Goal: Check status

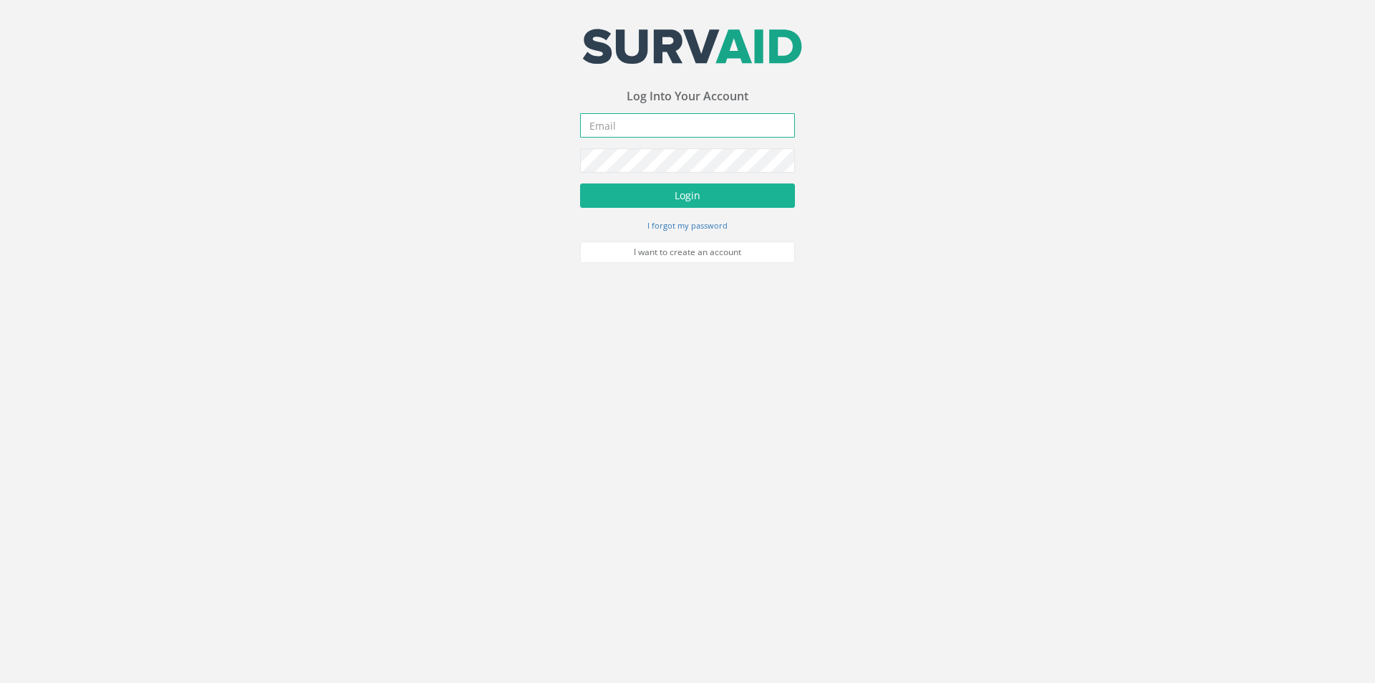
type input "[PERSON_NAME][EMAIL_ADDRESS][PERSON_NAME][DOMAIN_NAME]"
click at [574, 167] on div "Your email address was sucessfully verified - please login below to continue Yo…" at bounding box center [687, 131] width 1375 height 263
click at [580, 183] on button "Login" at bounding box center [687, 195] width 215 height 24
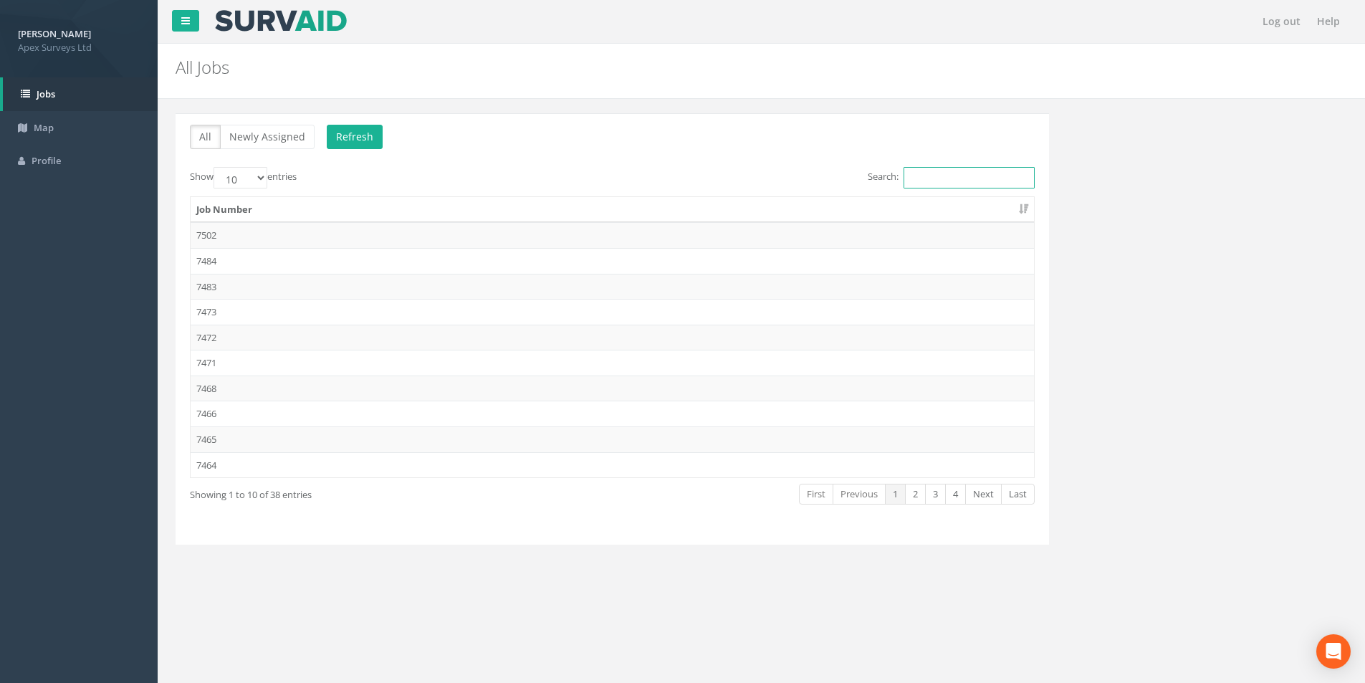
click at [978, 175] on input "Search:" at bounding box center [968, 177] width 131 height 21
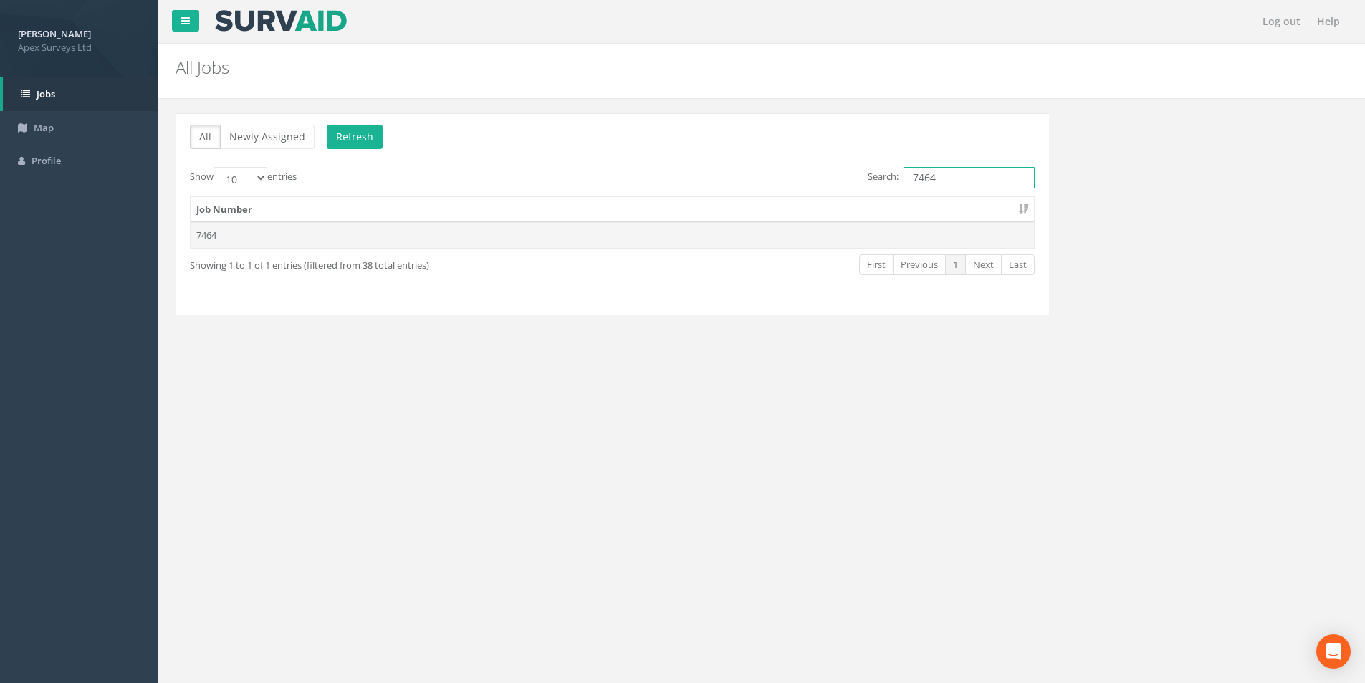
type input "7464"
click at [652, 236] on td "7464" at bounding box center [612, 235] width 843 height 26
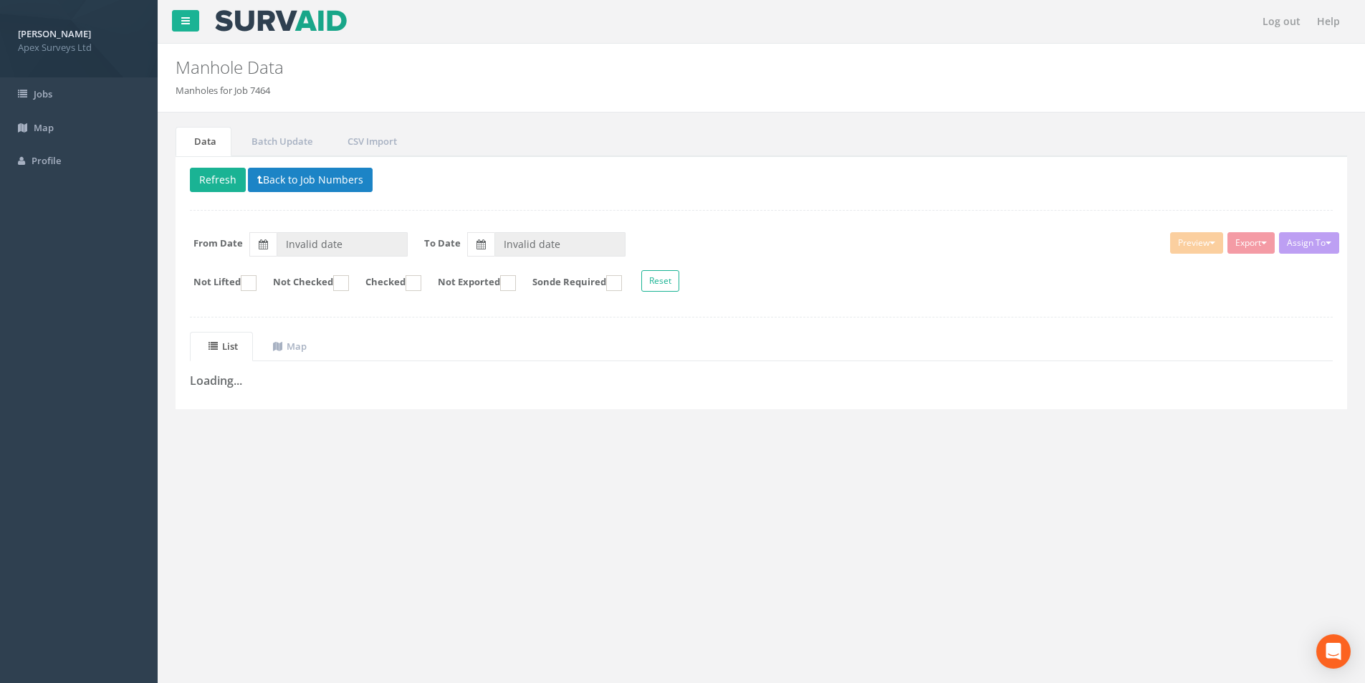
type input "[DATE]"
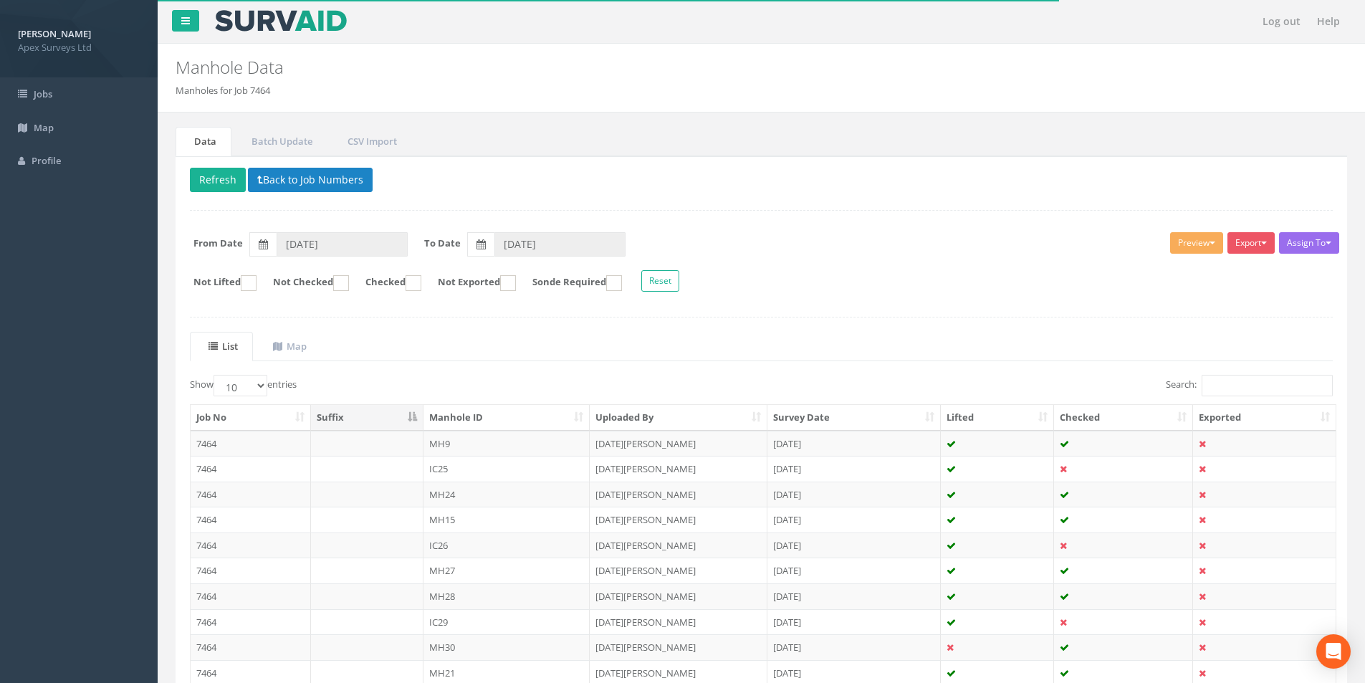
click at [435, 291] on form "Not Lifted Not Checked Checked Not Exported Sonde Required Reset" at bounding box center [761, 282] width 1164 height 25
click at [421, 287] on ins at bounding box center [413, 283] width 16 height 16
checkbox input "true"
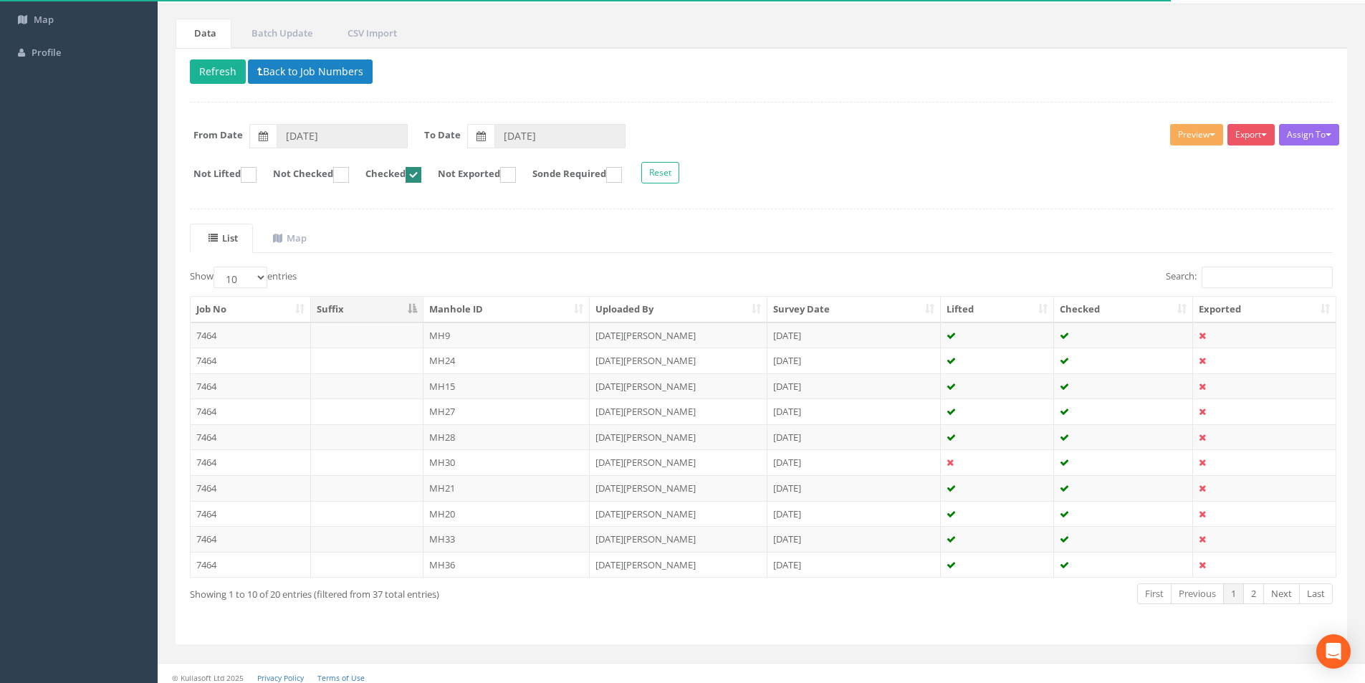
scroll to position [116, 0]
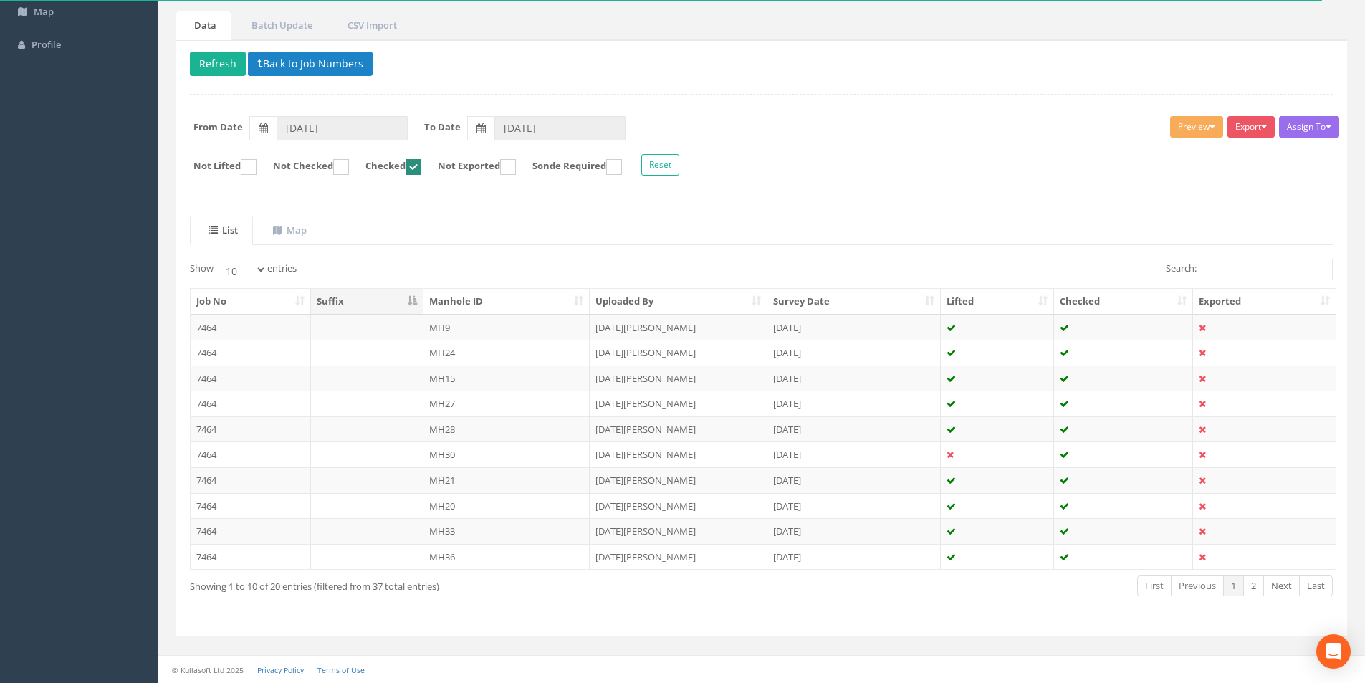
click at [260, 267] on select "10 25 50 100" at bounding box center [240, 269] width 54 height 21
select select "100"
click at [216, 259] on select "10 25 50 100" at bounding box center [240, 269] width 54 height 21
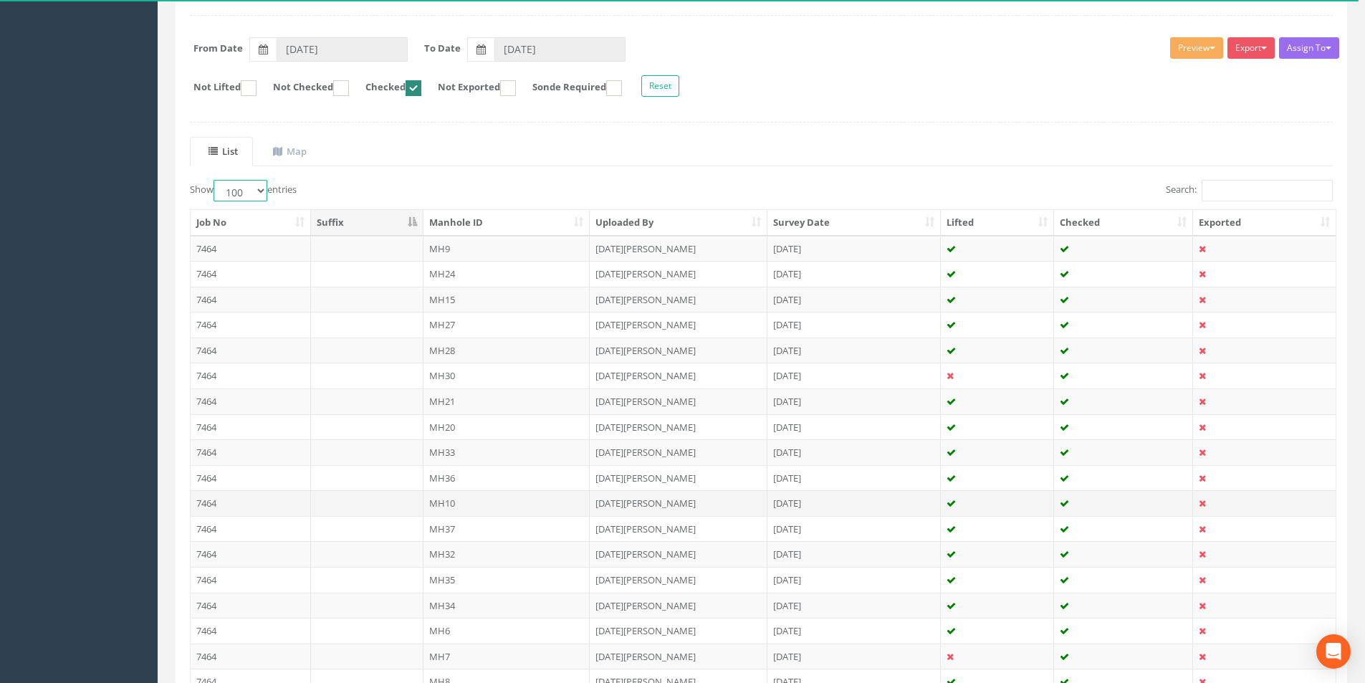
scroll to position [0, 0]
